Goal: Information Seeking & Learning: Learn about a topic

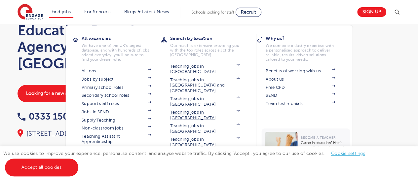
scroll to position [54, 0]
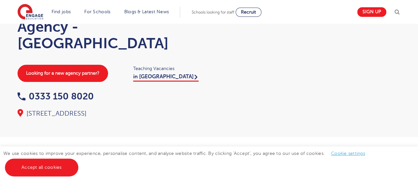
click at [53, 168] on link "Accept all cookies" at bounding box center [41, 168] width 73 height 18
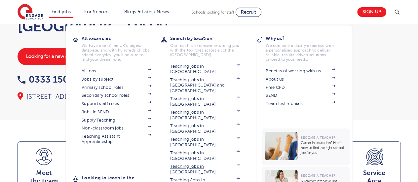
scroll to position [75, 0]
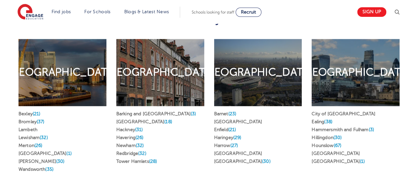
scroll to position [302, 0]
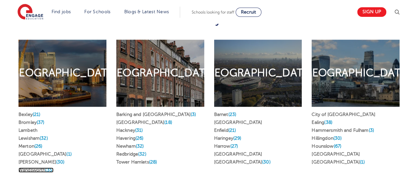
click at [38, 168] on link "Wandsworth (35)" at bounding box center [36, 170] width 35 height 5
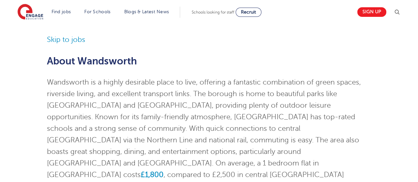
scroll to position [43, 0]
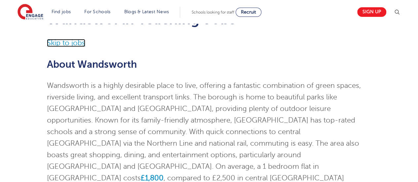
click at [69, 43] on link "Skip to jobs" at bounding box center [66, 43] width 38 height 8
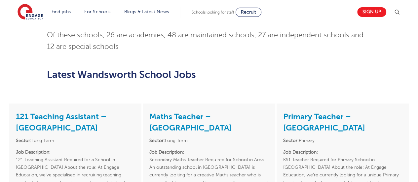
scroll to position [467, 0]
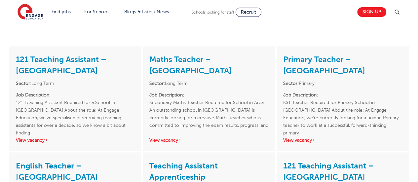
click at [56, 53] on h3 "121 Teaching Assistant – Wandsworth" at bounding box center [75, 64] width 119 height 23
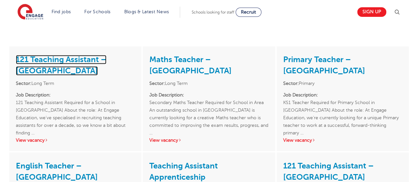
click at [83, 55] on link "121 Teaching Assistant – Wandsworth" at bounding box center [61, 65] width 91 height 20
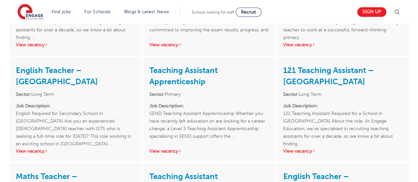
scroll to position [563, 0]
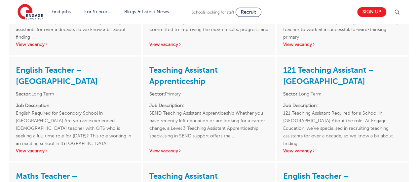
click at [218, 103] on p "Job Description: SEND Teaching Assistant Apprenticeship Whether you have recent…" at bounding box center [208, 120] width 119 height 38
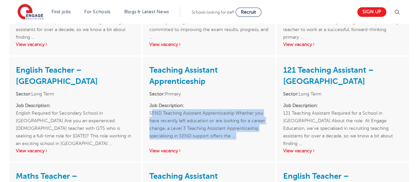
click at [218, 103] on p "Job Description: SEND Teaching Assistant Apprenticeship Whether you have recent…" at bounding box center [208, 120] width 119 height 38
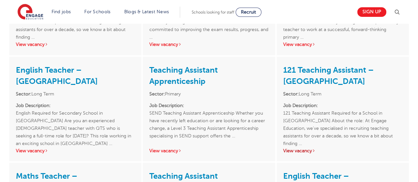
click at [299, 148] on link "View vacancy" at bounding box center [299, 150] width 32 height 5
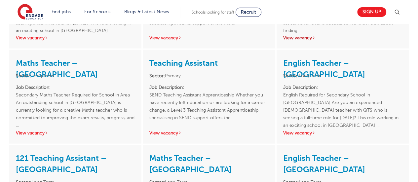
scroll to position [688, 0]
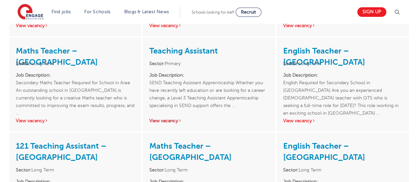
click at [171, 118] on link "View vacancy" at bounding box center [165, 120] width 32 height 5
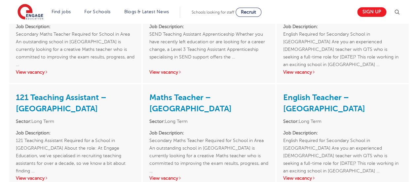
scroll to position [737, 0]
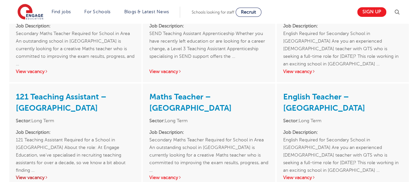
click at [22, 175] on link "View vacancy" at bounding box center [32, 177] width 32 height 5
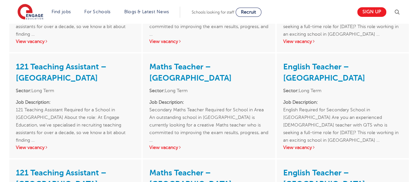
scroll to position [885, 0]
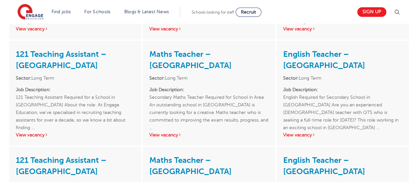
click at [37, 120] on div "121 Teaching Assistant – Wandsworth Sector: Long Term Job Description: 121 Teac…" at bounding box center [75, 93] width 132 height 105
click at [38, 132] on link "View vacancy" at bounding box center [32, 134] width 32 height 5
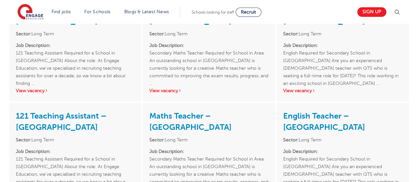
scroll to position [940, 0]
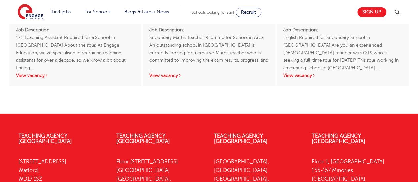
scroll to position [1050, 0]
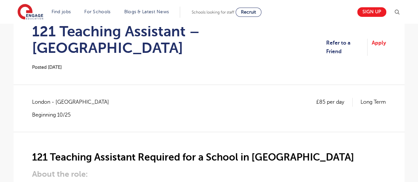
scroll to position [57, 0]
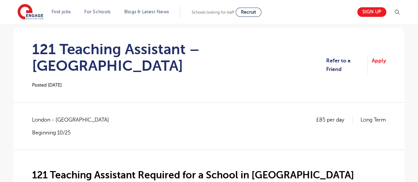
click at [43, 129] on p "Beginning 10/25" at bounding box center [74, 132] width 84 height 7
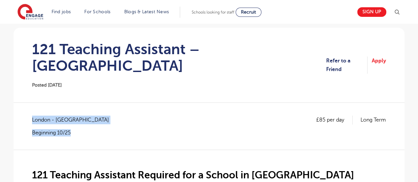
drag, startPoint x: 43, startPoint y: 114, endPoint x: 61, endPoint y: 102, distance: 21.2
click at [61, 116] on div "London - Wandsworth Beginning 10/25" at bounding box center [74, 126] width 84 height 20
click at [61, 116] on span "London - Wandsworth" at bounding box center [74, 120] width 84 height 9
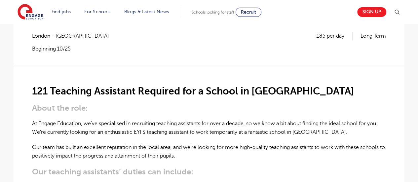
scroll to position [148, 0]
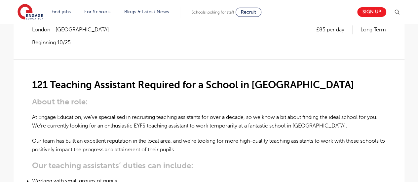
click at [61, 113] on p "At Engage Education, we’ve specialised in recruiting teaching assistants for ov…" at bounding box center [209, 122] width 354 height 18
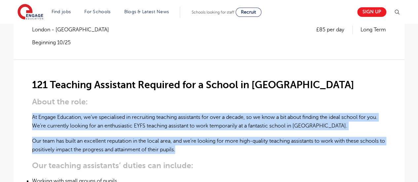
drag, startPoint x: 61, startPoint y: 102, endPoint x: 62, endPoint y: 129, distance: 26.5
click at [62, 137] on p "Our team has built an excellent reputation in the local area, and we’re looking…" at bounding box center [209, 146] width 354 height 18
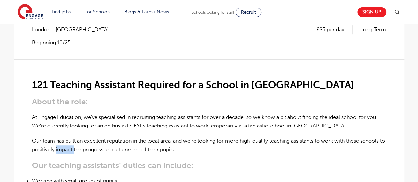
click at [62, 137] on p "Our team has built an excellent reputation in the local area, and we’re looking…" at bounding box center [209, 146] width 354 height 18
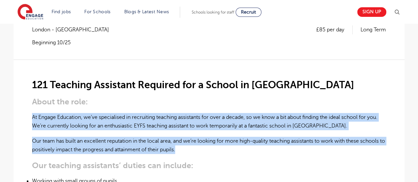
drag, startPoint x: 62, startPoint y: 129, endPoint x: 79, endPoint y: 111, distance: 25.0
click at [79, 113] on p "At Engage Education, we’ve specialised in recruiting teaching assistants for ov…" at bounding box center [209, 122] width 354 height 18
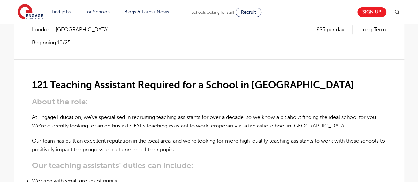
click at [140, 113] on p "At Engage Education, we’ve specialised in recruiting teaching assistants for ov…" at bounding box center [209, 122] width 354 height 18
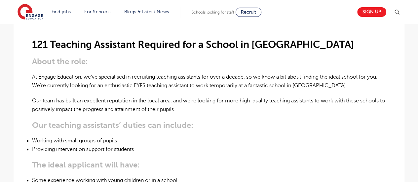
scroll to position [188, 0]
click at [178, 96] on p "Our team has built an excellent reputation in the local area, and we’re looking…" at bounding box center [209, 105] width 354 height 18
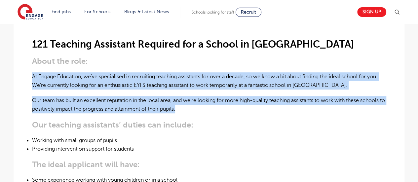
drag, startPoint x: 178, startPoint y: 85, endPoint x: 197, endPoint y: 70, distance: 23.9
click at [197, 72] on p "At Engage Education, we’ve specialised in recruiting teaching assistants for ov…" at bounding box center [209, 81] width 354 height 18
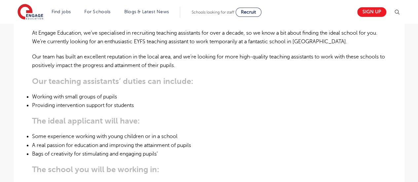
scroll to position [233, 0]
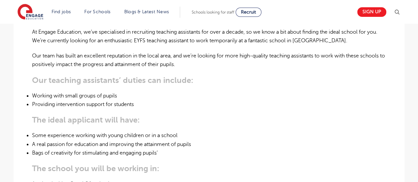
click at [121, 76] on strong "Our teaching assistants’ duties can include:" at bounding box center [112, 80] width 161 height 9
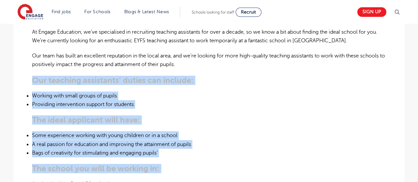
drag, startPoint x: 121, startPoint y: 66, endPoint x: 135, endPoint y: 143, distance: 78.3
click at [135, 143] on div "121 Teaching Assistant Required for a School in Wandsworth About the role: At E…" at bounding box center [209, 176] width 354 height 405
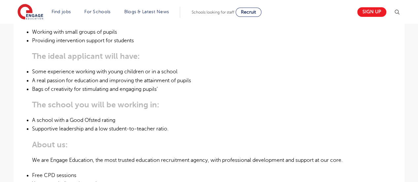
scroll to position [305, 0]
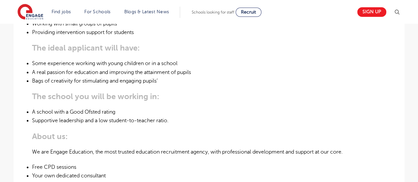
click at [135, 143] on div "121 Teaching Assistant Required for a School in Wandsworth About the role: At E…" at bounding box center [209, 104] width 354 height 405
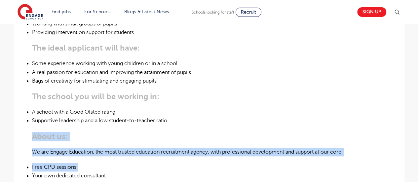
drag, startPoint x: 135, startPoint y: 143, endPoint x: 164, endPoint y: 106, distance: 47.1
click at [164, 106] on div "121 Teaching Assistant Required for a School in Wandsworth About the role: At E…" at bounding box center [209, 104] width 354 height 405
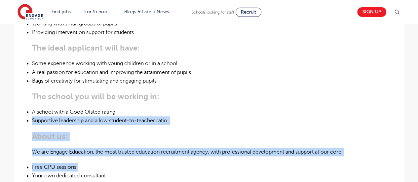
click at [164, 116] on li "Supportive leadership and a low student-to-teacher ratio." at bounding box center [209, 120] width 354 height 9
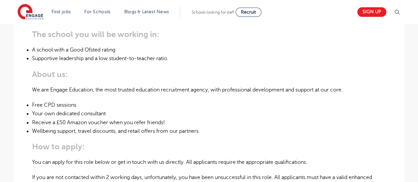
scroll to position [365, 0]
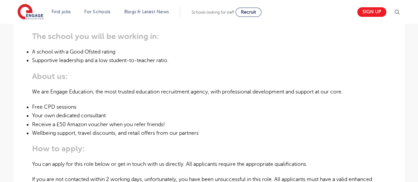
click at [164, 120] on li "Receive a £50 Amazon voucher when you refer friends!" at bounding box center [209, 124] width 354 height 9
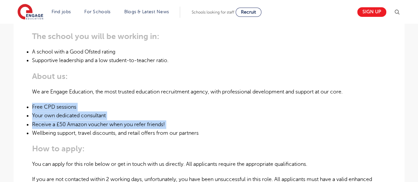
drag, startPoint x: 164, startPoint y: 106, endPoint x: 163, endPoint y: 88, distance: 18.5
click at [163, 103] on ul "Free CPD sessions Your own dedicated consultant Receive a £50 Amazon voucher wh…" at bounding box center [209, 120] width 354 height 35
click at [163, 103] on li "Free CPD sessions" at bounding box center [209, 107] width 354 height 9
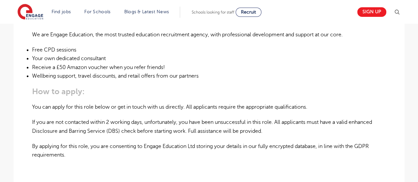
scroll to position [430, 0]
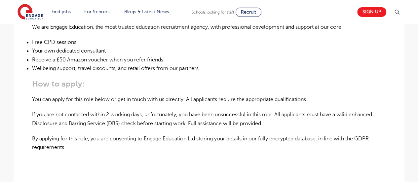
drag, startPoint x: 163, startPoint y: 88, endPoint x: 164, endPoint y: 108, distance: 20.2
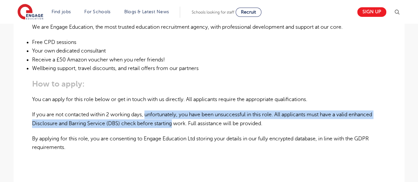
click at [164, 110] on p "If you are not contacted within 2 working days, unfortunately, you have been un…" at bounding box center [209, 119] width 354 height 18
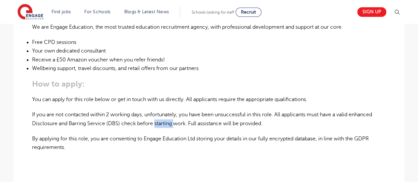
click at [164, 110] on p "If you are not contacted within 2 working days, unfortunately, you have been un…" at bounding box center [209, 119] width 354 height 18
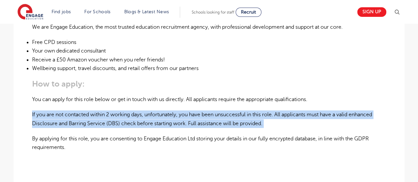
click at [164, 110] on p "If you are not contacted within 2 working days, unfortunately, you have been un…" at bounding box center [209, 119] width 354 height 18
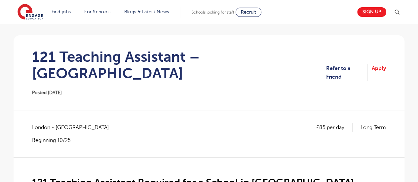
scroll to position [0, 0]
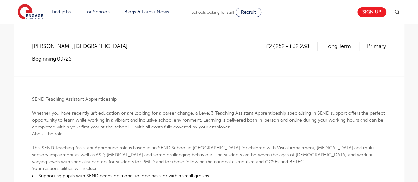
scroll to position [116, 0]
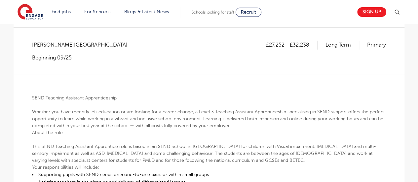
click at [170, 122] on p "Whether you have recently left education or are looking for a career change, a …" at bounding box center [209, 118] width 354 height 21
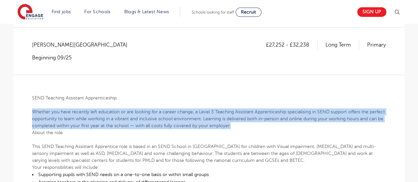
click at [170, 122] on p "Whether you have recently left education or are looking for a career change, a …" at bounding box center [209, 118] width 354 height 21
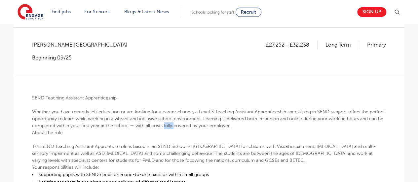
click at [170, 122] on p "Whether you have recently left education or are looking for a career change, a …" at bounding box center [209, 118] width 354 height 21
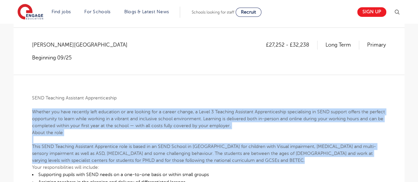
drag, startPoint x: 170, startPoint y: 122, endPoint x: 174, endPoint y: 164, distance: 41.8
click at [174, 164] on p "Your responsibilities will include:" at bounding box center [209, 167] width 354 height 7
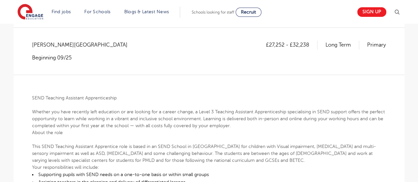
click at [174, 164] on p "Your responsibilities will include:" at bounding box center [209, 167] width 354 height 7
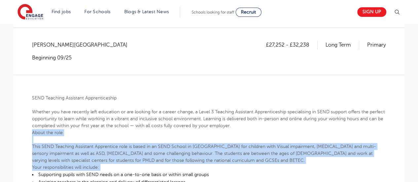
drag, startPoint x: 174, startPoint y: 164, endPoint x: 198, endPoint y: 129, distance: 42.5
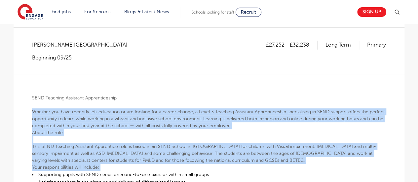
click at [198, 129] on p "Whether you have recently left education or are looking for a career change, a …" at bounding box center [209, 118] width 354 height 21
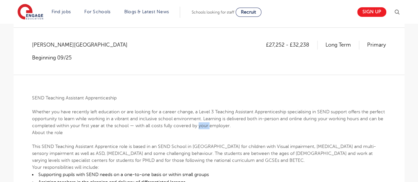
click at [198, 129] on p "Whether you have recently left education or are looking for a career change, a …" at bounding box center [209, 118] width 354 height 21
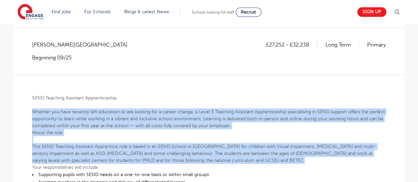
drag, startPoint x: 198, startPoint y: 129, endPoint x: 189, endPoint y: 159, distance: 31.7
click at [189, 159] on p "This SEND Teaching Assistant Apprentice role is based in an SEND School in Wimb…" at bounding box center [209, 153] width 354 height 21
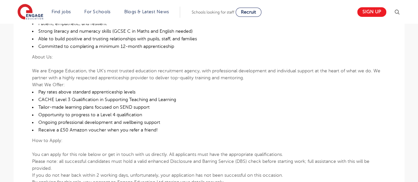
scroll to position [423, 0]
